Goal: Task Accomplishment & Management: Complete application form

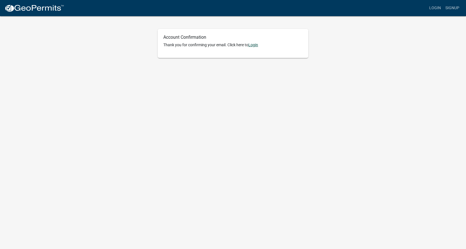
click at [223, 44] on link "Login" at bounding box center [253, 45] width 10 height 4
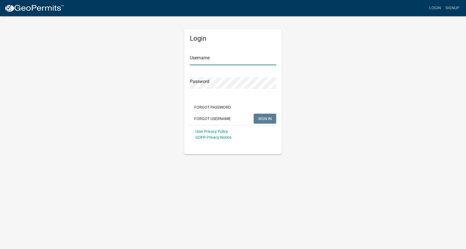
click at [197, 62] on input "Username" at bounding box center [233, 59] width 86 height 11
type input "KindMCty"
click at [223, 118] on span "SIGN IN" at bounding box center [265, 118] width 14 height 4
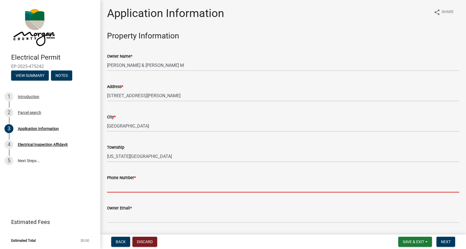
click at [107, 187] on input "Phone Number *" at bounding box center [283, 186] width 352 height 11
type input "3178420809"
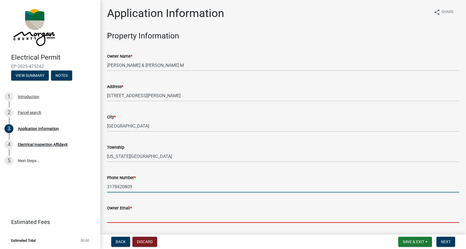
type input "[EMAIL_ADDRESS][DOMAIN_NAME]"
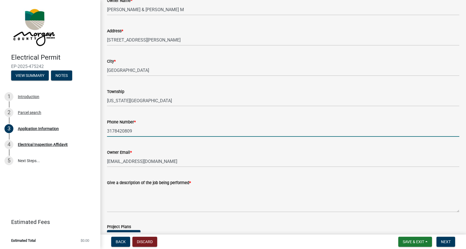
scroll to position [84, 0]
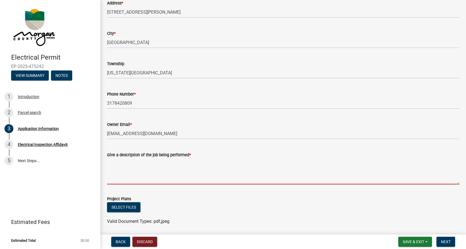
click at [112, 179] on textarea "Give a description of the job being performed *" at bounding box center [283, 171] width 352 height 26
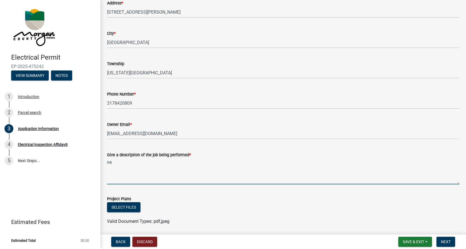
type textarea "n"
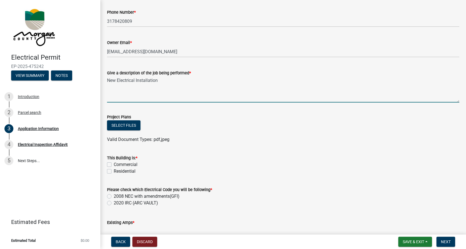
scroll to position [167, 0]
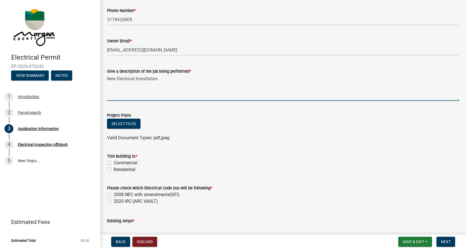
type textarea "New Electrical Installation"
click at [114, 171] on label "Residential" at bounding box center [125, 169] width 22 height 7
click at [114, 170] on input "Residential" at bounding box center [116, 168] width 4 height 4
checkbox input "true"
checkbox input "false"
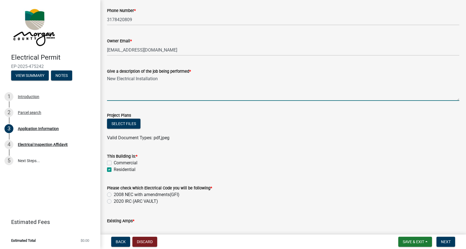
checkbox input "true"
click at [114, 194] on label "2008 NEC with amendments(GFI)" at bounding box center [147, 195] width 66 height 7
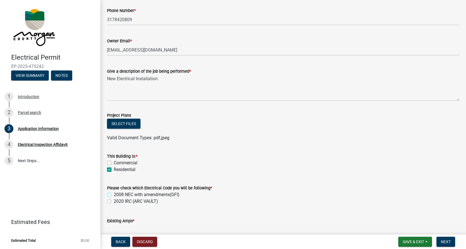
click at [114, 194] on input "2008 NEC with amendments(GFI)" at bounding box center [116, 194] width 4 height 4
radio input "true"
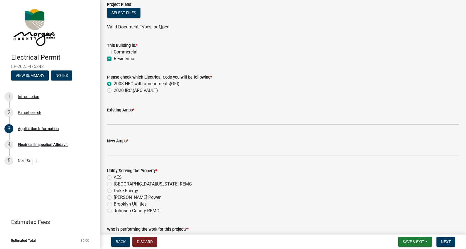
scroll to position [279, 0]
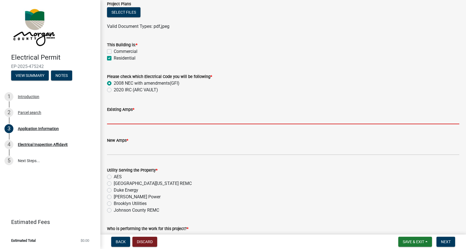
click at [108, 119] on input "text" at bounding box center [283, 118] width 352 height 11
click at [175, 83] on label "2008 NEC with amendments(GFI)" at bounding box center [147, 83] width 66 height 7
click at [117, 83] on input "2008 NEC with amendments(GFI)" at bounding box center [116, 82] width 4 height 4
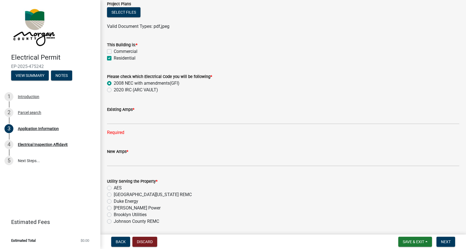
click at [203, 77] on label "Please check which Electrical Code you will be following *" at bounding box center [159, 77] width 105 height 4
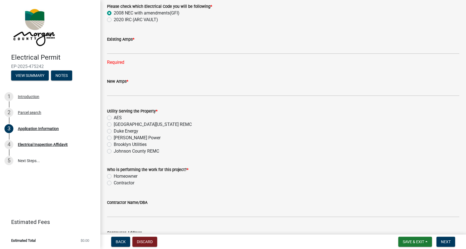
scroll to position [362, 0]
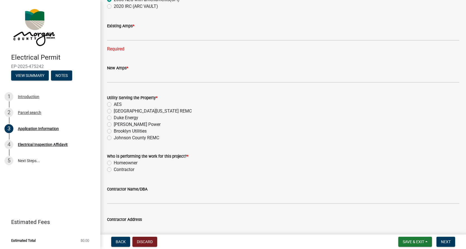
click at [114, 170] on label "Contractor" at bounding box center [124, 169] width 21 height 7
click at [114, 170] on input "Contractor" at bounding box center [116, 168] width 4 height 4
radio input "true"
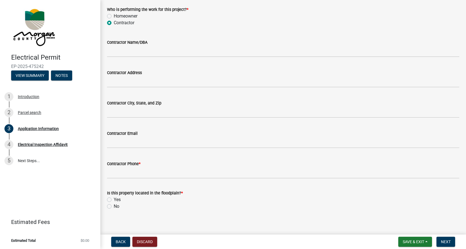
scroll to position [514, 0]
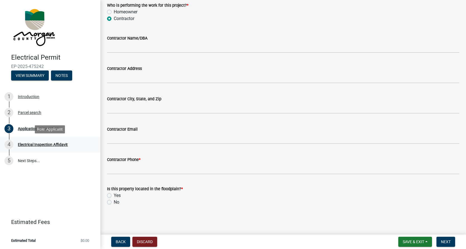
click at [38, 144] on div "Electrical Inspection Affidavit" at bounding box center [43, 145] width 50 height 4
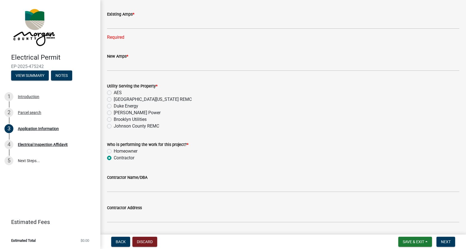
scroll to position [346, 0]
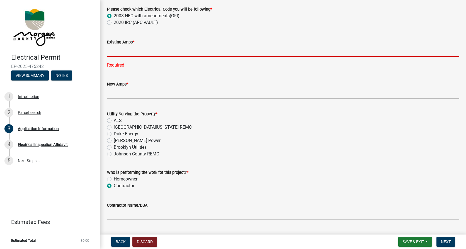
click at [110, 54] on input "text" at bounding box center [283, 50] width 352 height 11
type input "0"
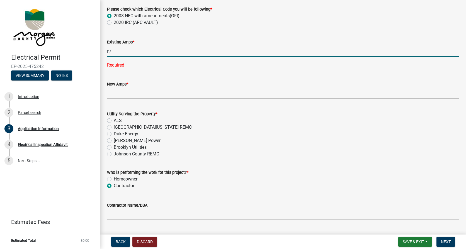
type input "n"
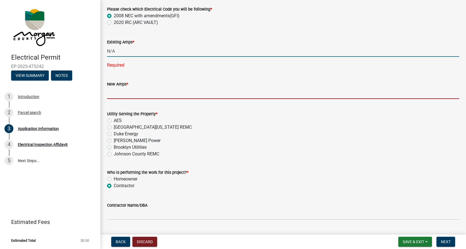
type input "0"
click at [111, 94] on wm-data-entity-input-list "Property Information Owner Name * [PERSON_NAME] & [PERSON_NAME] Address * [STRE…" at bounding box center [283, 31] width 352 height 693
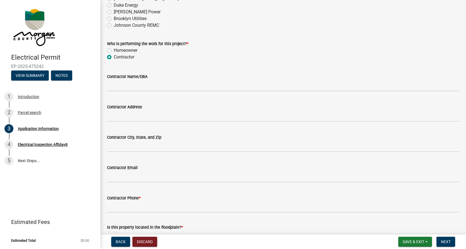
scroll to position [474, 0]
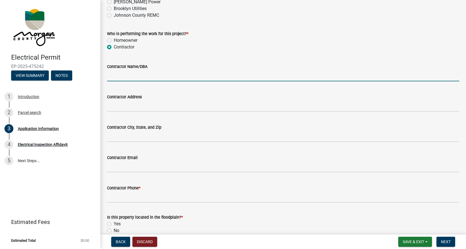
click at [111, 75] on input "Contractor Name/DBA" at bounding box center [283, 75] width 352 height 11
type input "k"
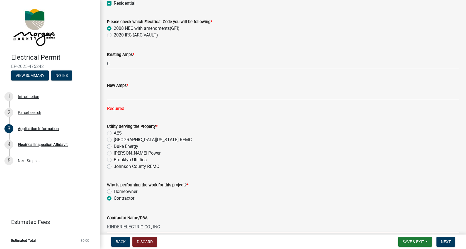
scroll to position [318, 0]
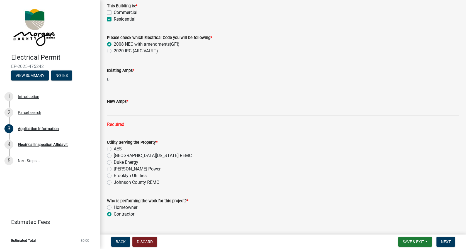
type input "KINDER ELECTRIC CO., INC"
click at [110, 111] on input "text" at bounding box center [283, 110] width 352 height 11
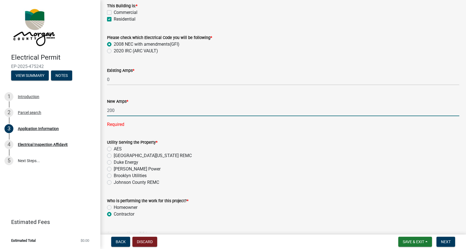
type input "200"
click at [108, 163] on div "Utility Serving the Property * AES [GEOGRAPHIC_DATA][US_STATE] REMC Duke Energy…" at bounding box center [283, 162] width 352 height 47
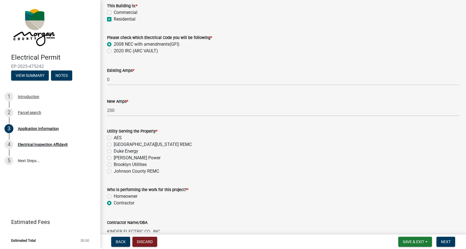
click at [114, 151] on label "Duke Energy" at bounding box center [126, 151] width 25 height 7
click at [114, 151] on input "Duke Energy" at bounding box center [116, 150] width 4 height 4
radio input "true"
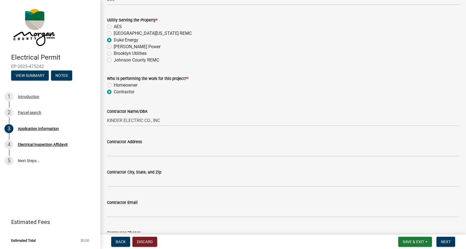
scroll to position [429, 0]
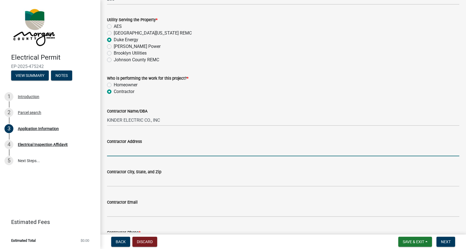
click at [110, 151] on input "Contractor Address" at bounding box center [283, 150] width 352 height 11
type input "[STREET_ADDRESS]"
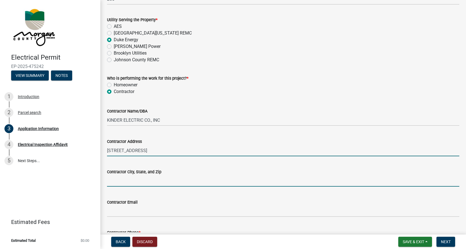
type input "9087 TECHNOLOGY LN FISHERS, IN 46038"
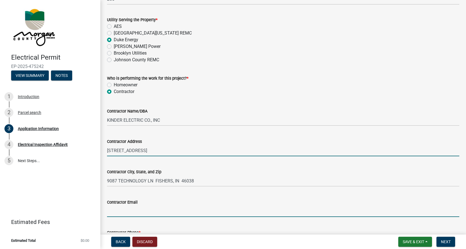
type input "[EMAIL_ADDRESS][DOMAIN_NAME]"
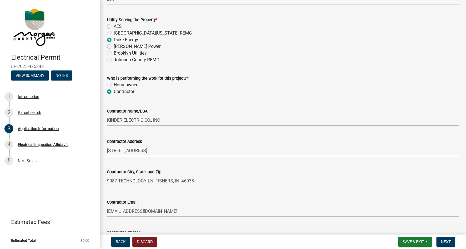
type input "3178420809"
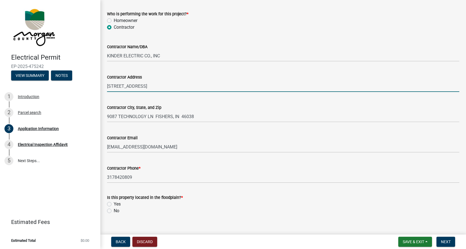
scroll to position [502, 0]
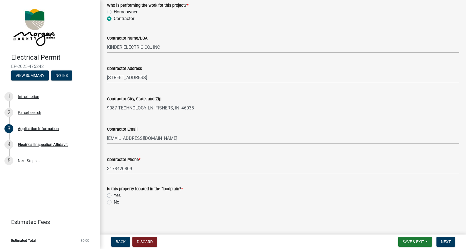
click at [114, 202] on label "No" at bounding box center [117, 202] width 6 height 7
click at [114, 202] on input "No" at bounding box center [116, 201] width 4 height 4
radio input "true"
click at [447, 243] on span "Next" at bounding box center [446, 242] width 10 height 4
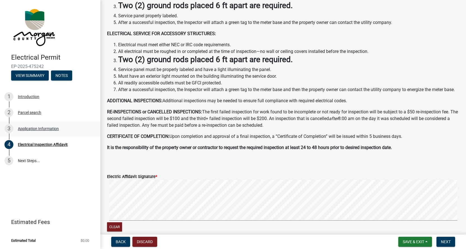
scroll to position [28, 0]
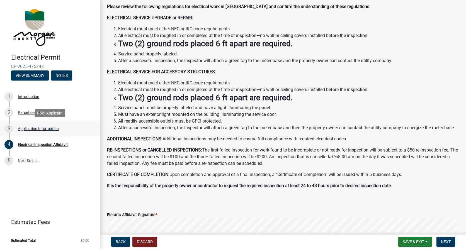
click at [39, 130] on div "Application Information" at bounding box center [38, 129] width 41 height 4
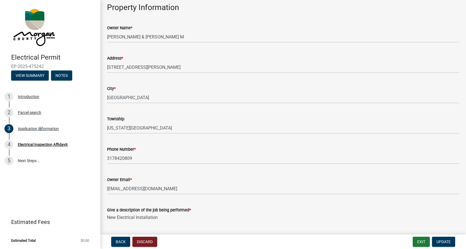
scroll to position [0, 0]
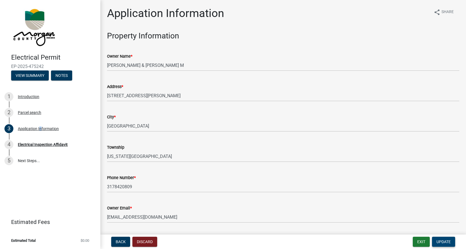
click at [443, 240] on span "Update" at bounding box center [444, 242] width 14 height 4
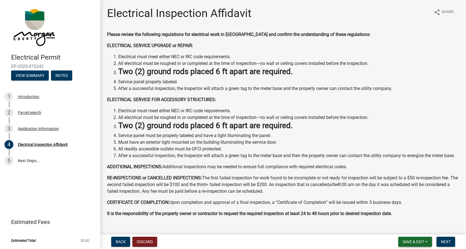
click at [409, 240] on span "Save & Exit" at bounding box center [413, 242] width 21 height 4
click at [407, 228] on button "Save & Exit" at bounding box center [410, 227] width 45 height 13
